Goal: Find specific page/section: Find specific page/section

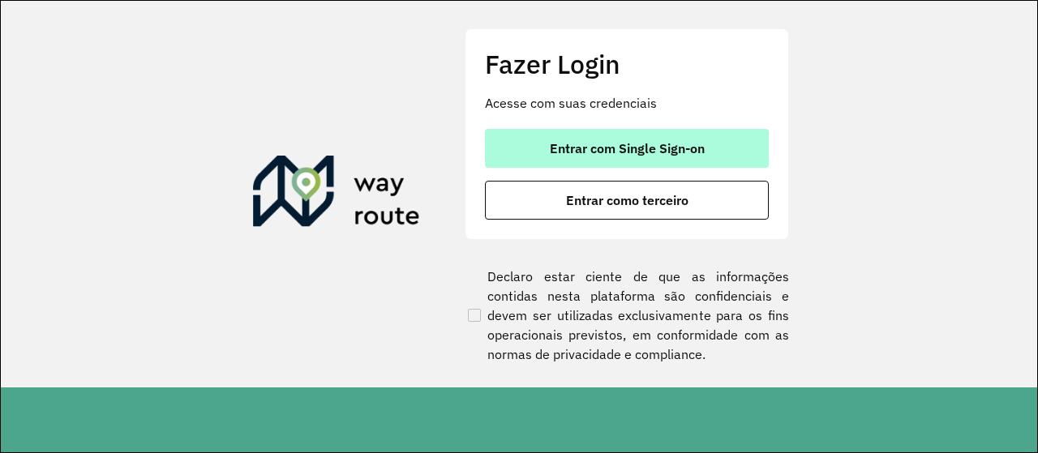
click at [628, 157] on button "Entrar com Single Sign-on" at bounding box center [627, 148] width 284 height 39
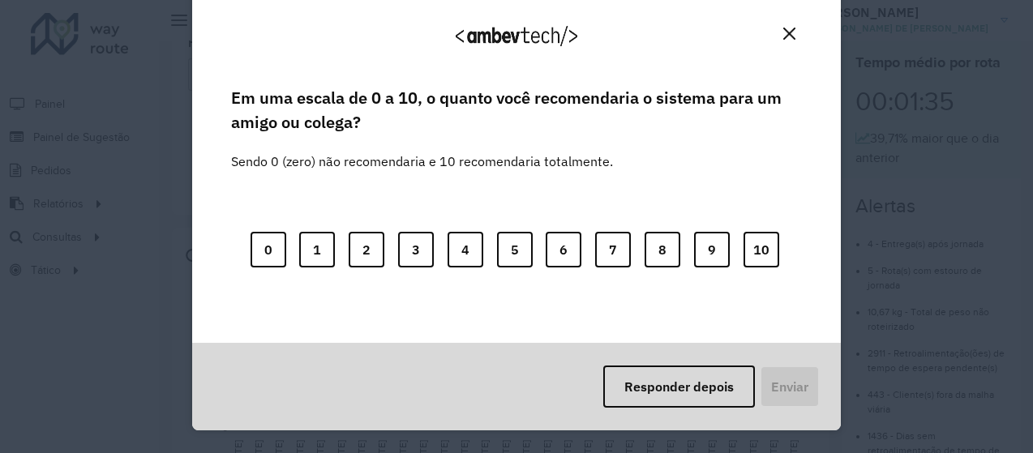
click at [788, 42] on button "Close" at bounding box center [789, 33] width 25 height 25
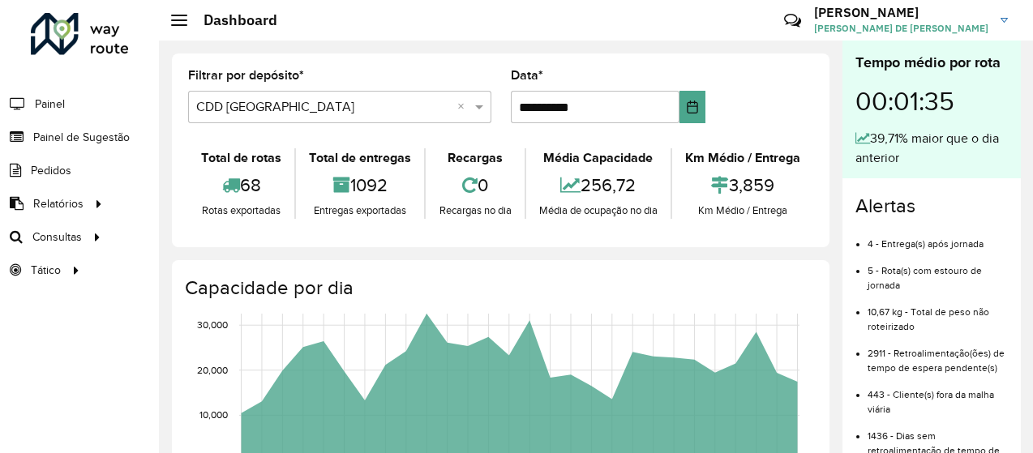
click at [175, 19] on span at bounding box center [179, 20] width 16 height 2
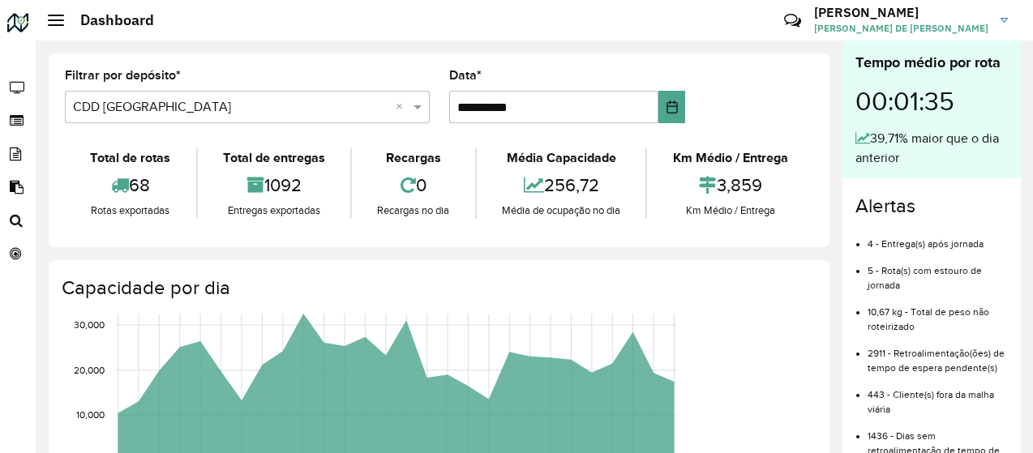
scroll to position [48, 0]
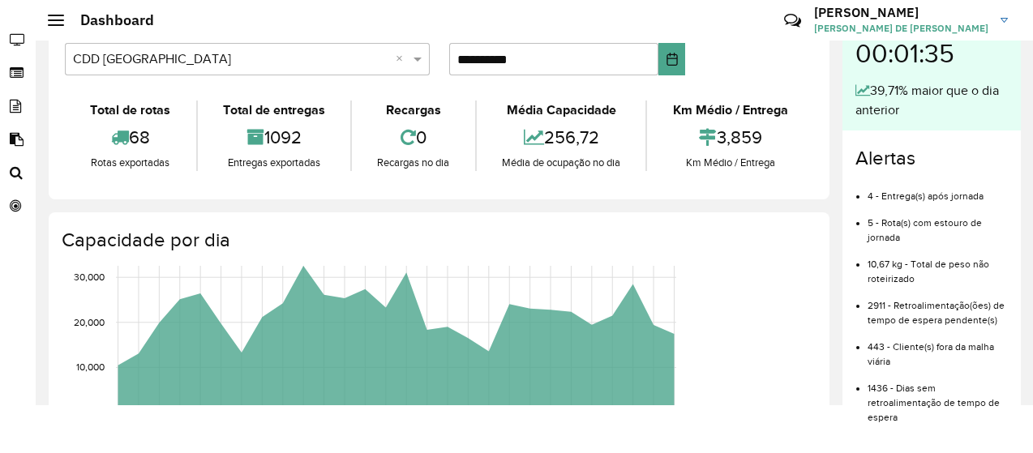
drag, startPoint x: 891, startPoint y: 226, endPoint x: 949, endPoint y: 241, distance: 60.4
click at [949, 241] on li "5 - Rota(s) com estouro de jornada" at bounding box center [938, 224] width 140 height 41
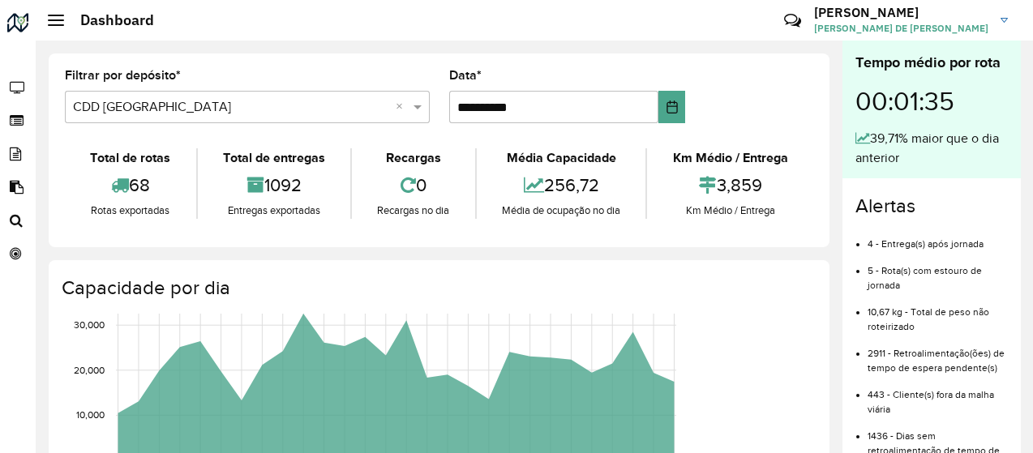
scroll to position [0, 0]
